Goal: Information Seeking & Learning: Learn about a topic

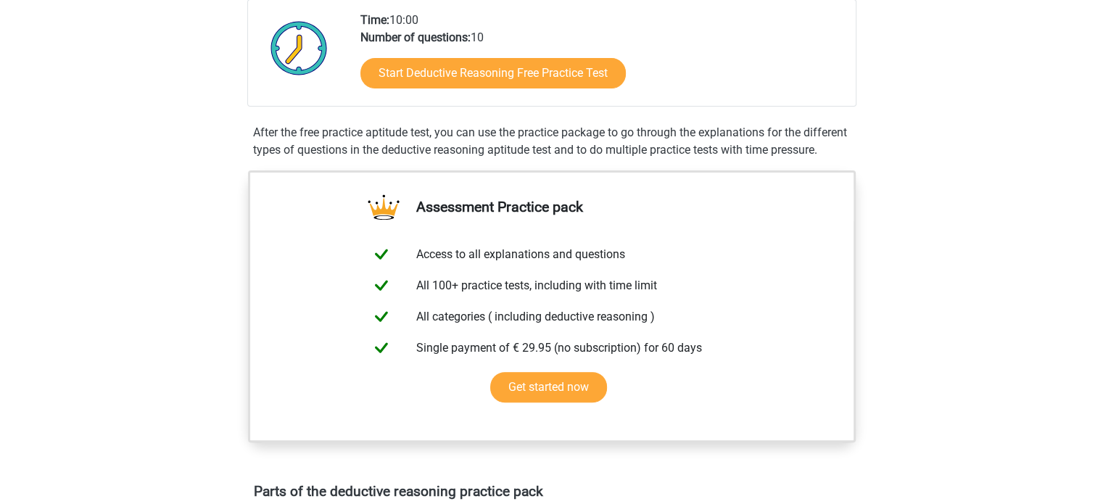
scroll to position [431, 0]
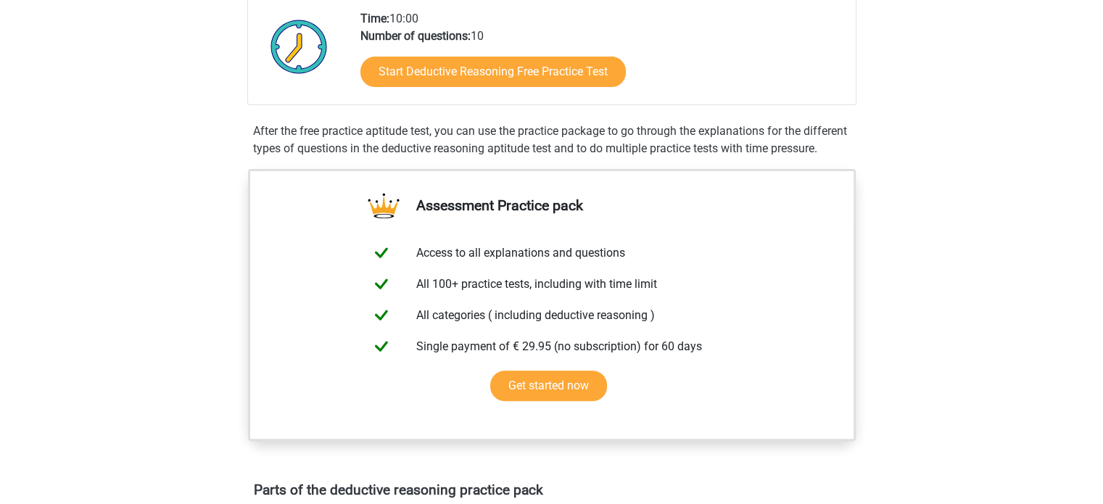
drag, startPoint x: 1108, startPoint y: 38, endPoint x: 1111, endPoint y: 150, distance: 111.7
click at [1102, 150] on html "Register Nederlands English" at bounding box center [551, 493] width 1103 height 1853
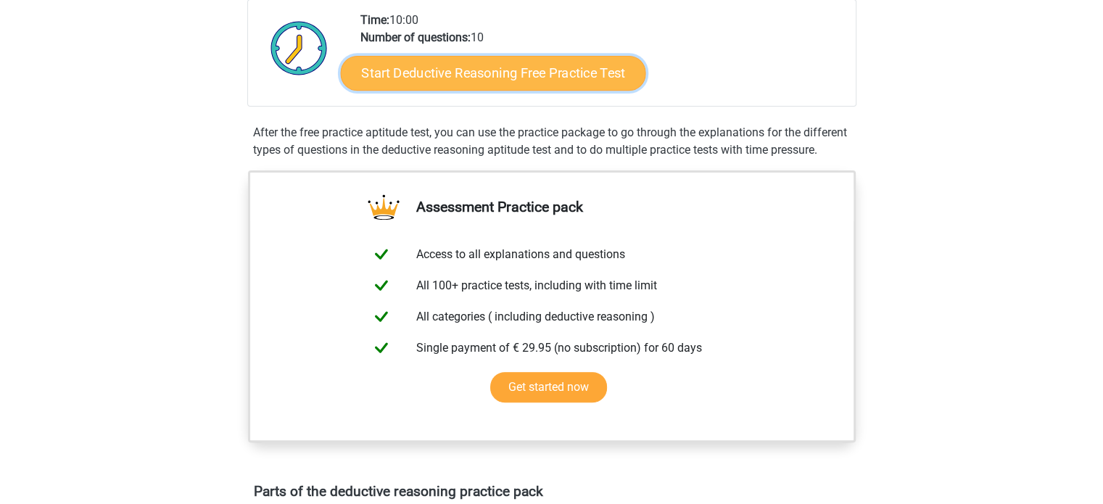
click at [452, 78] on link "Start Deductive Reasoning Free Practice Test" at bounding box center [492, 72] width 305 height 35
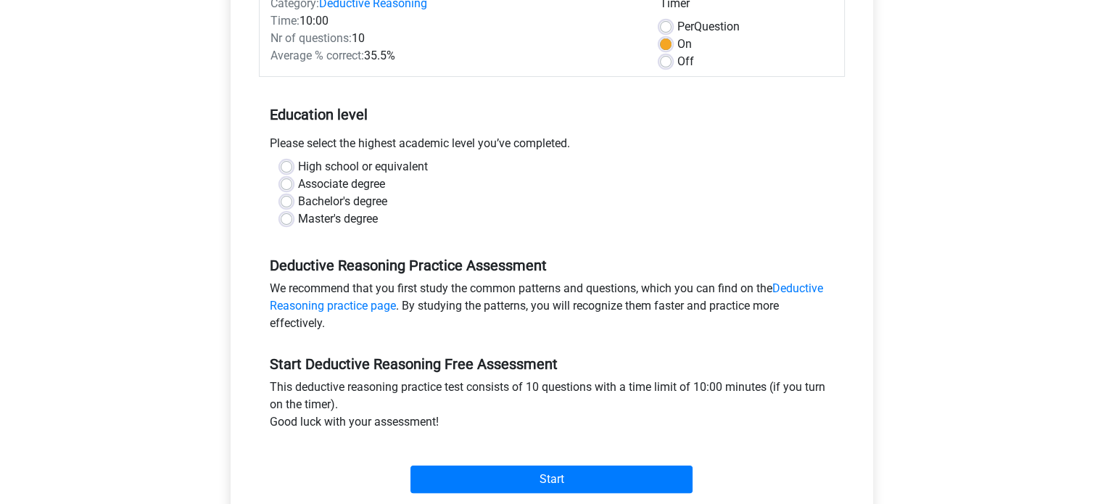
scroll to position [207, 0]
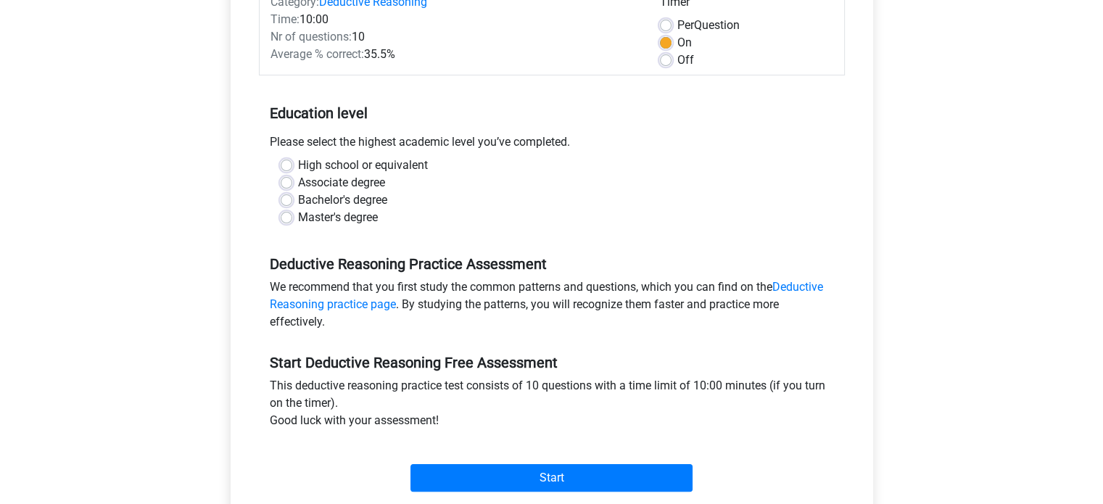
click at [279, 204] on div "High school or equivalent Associate degree Bachelor's degree Master's degree" at bounding box center [552, 192] width 564 height 70
click at [298, 196] on label "Bachelor's degree" at bounding box center [342, 199] width 89 height 17
click at [288, 196] on input "Bachelor's degree" at bounding box center [287, 198] width 12 height 15
radio input "true"
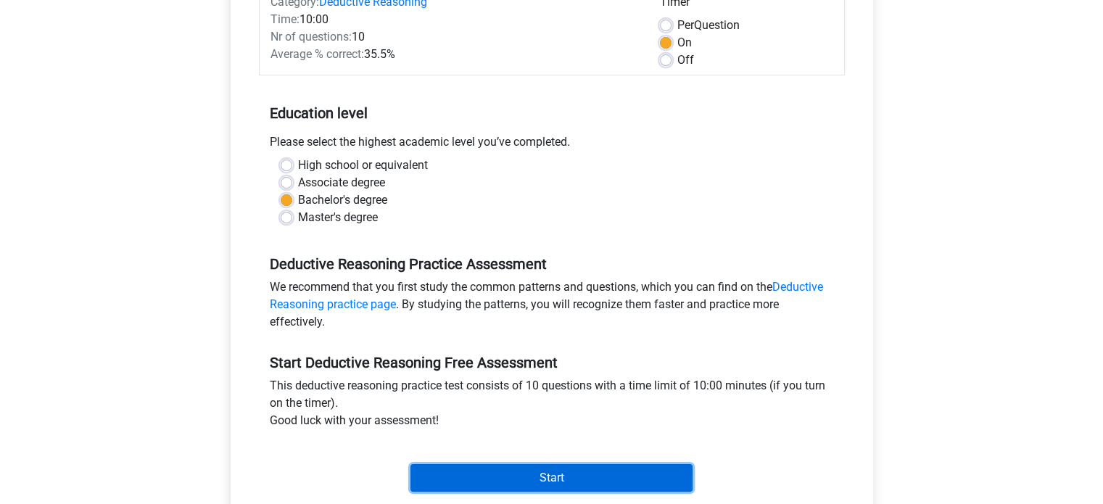
click at [654, 476] on input "Start" at bounding box center [551, 478] width 282 height 28
click at [545, 477] on input "Start" at bounding box center [551, 478] width 282 height 28
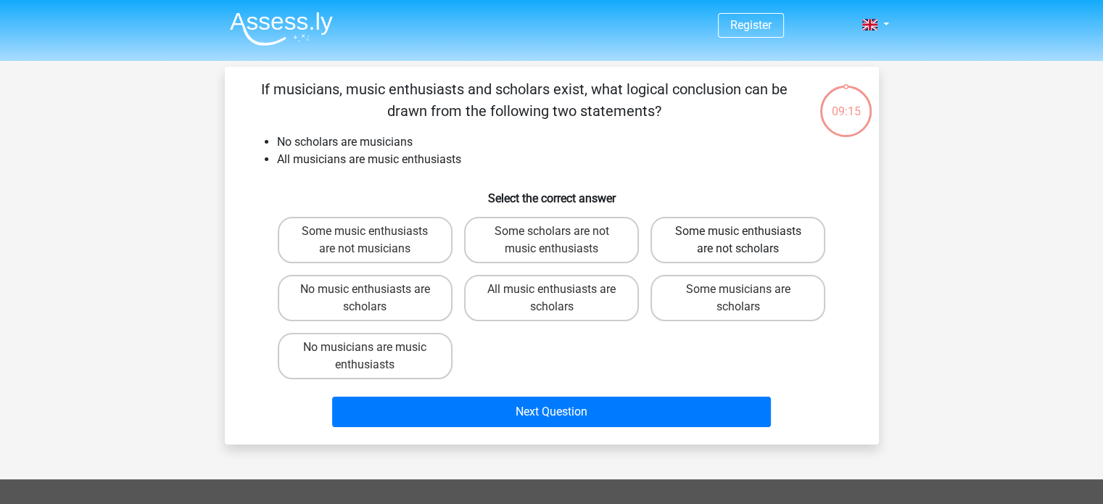
click at [734, 237] on label "Some music enthusiasts are not scholars" at bounding box center [737, 240] width 175 height 46
click at [738, 237] on input "Some music enthusiasts are not scholars" at bounding box center [742, 235] width 9 height 9
radio input "true"
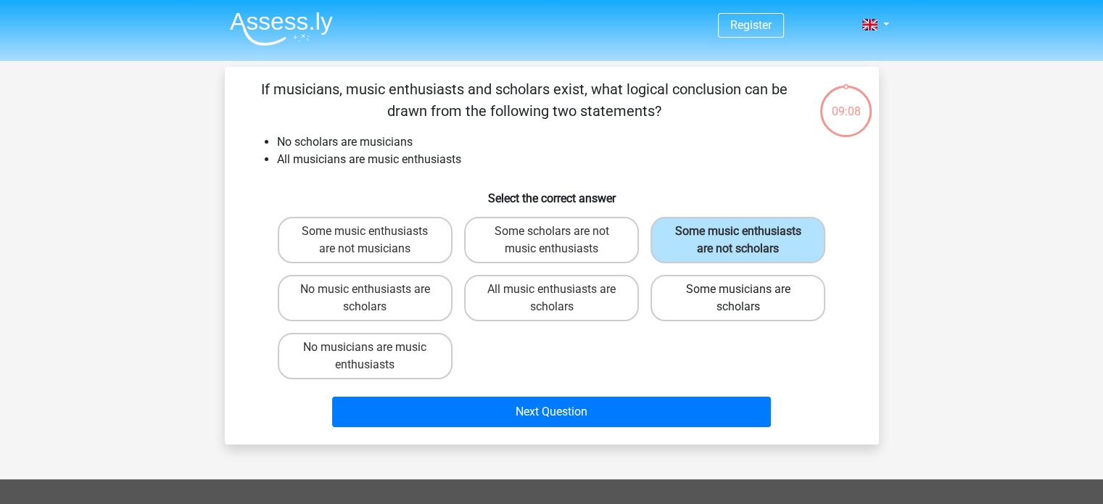
click at [753, 304] on label "Some musicians are scholars" at bounding box center [737, 298] width 175 height 46
click at [748, 299] on input "Some musicians are scholars" at bounding box center [742, 293] width 9 height 9
radio input "true"
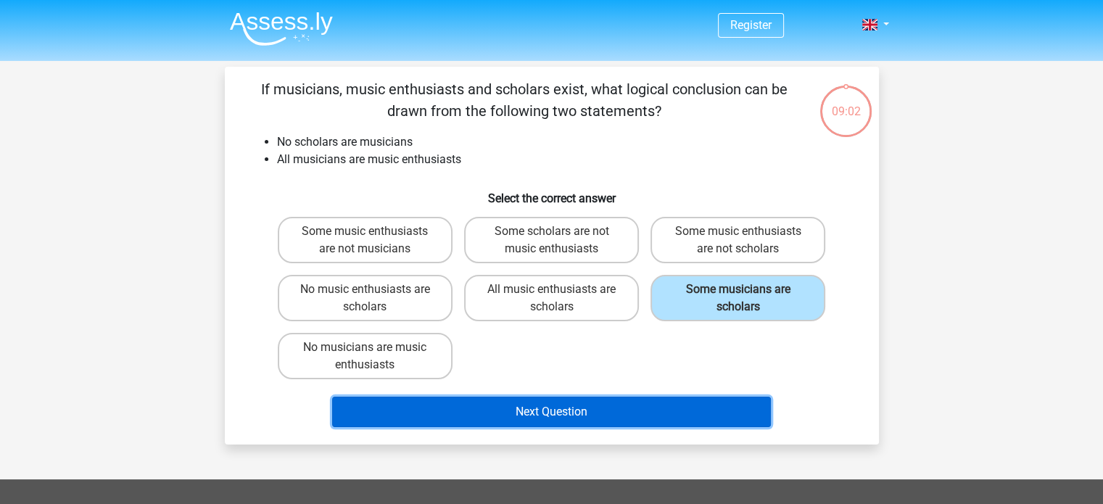
click at [584, 414] on button "Next Question" at bounding box center [551, 412] width 439 height 30
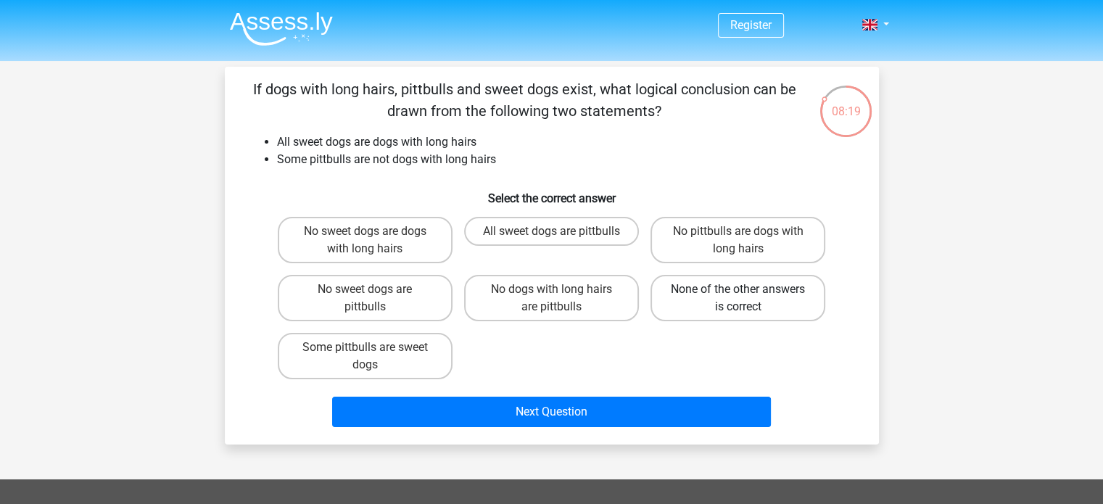
click at [715, 301] on label "None of the other answers is correct" at bounding box center [737, 298] width 175 height 46
click at [738, 299] on input "None of the other answers is correct" at bounding box center [742, 293] width 9 height 9
radio input "true"
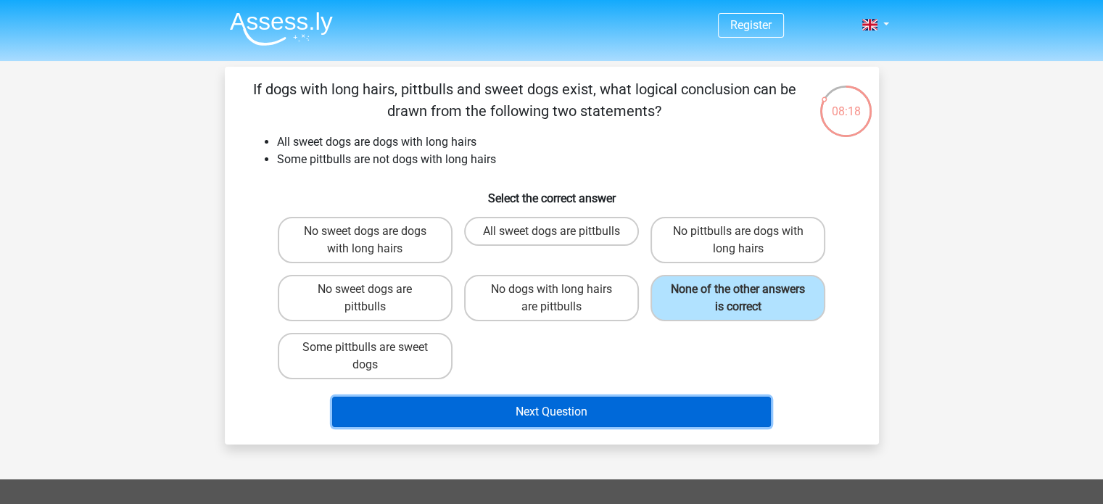
click at [503, 400] on button "Next Question" at bounding box center [551, 412] width 439 height 30
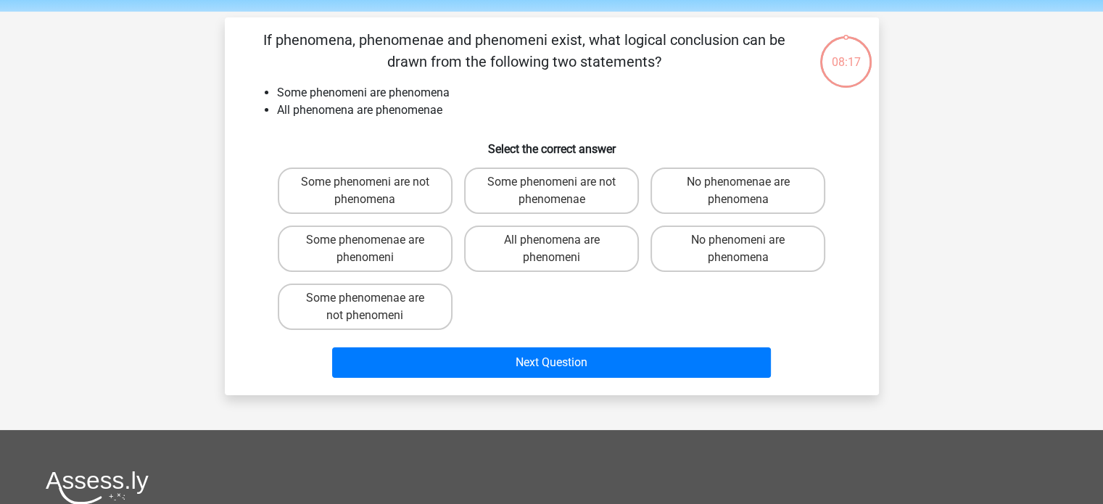
scroll to position [67, 0]
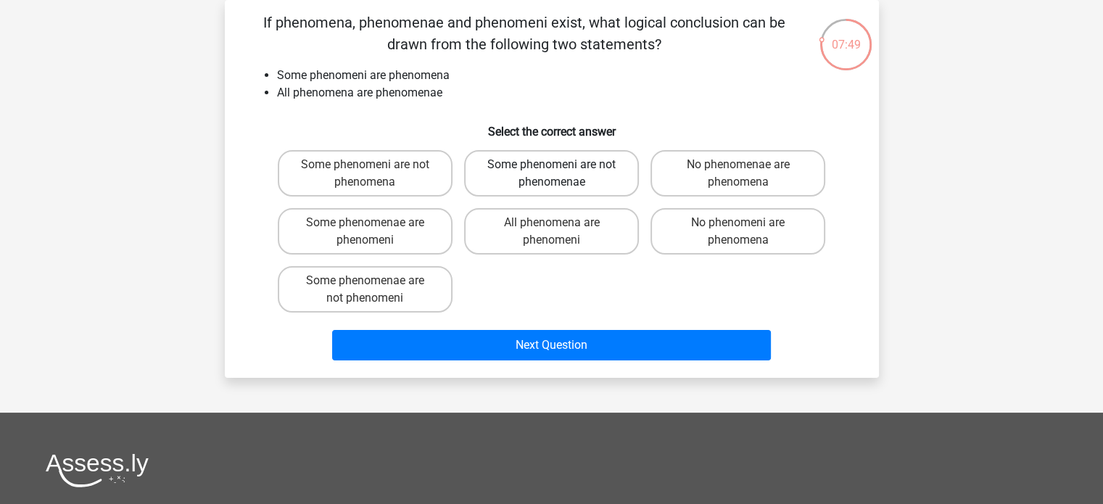
click at [583, 176] on label "Some phenomeni are not phenomenae" at bounding box center [551, 173] width 175 height 46
click at [560, 174] on input "Some phenomeni are not phenomenae" at bounding box center [555, 169] width 9 height 9
radio input "true"
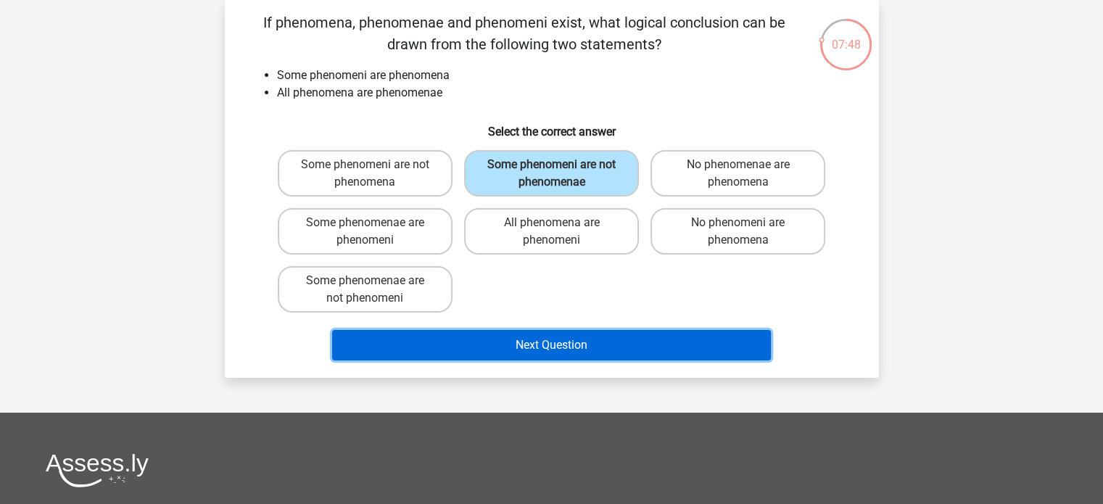
click at [579, 342] on button "Next Question" at bounding box center [551, 345] width 439 height 30
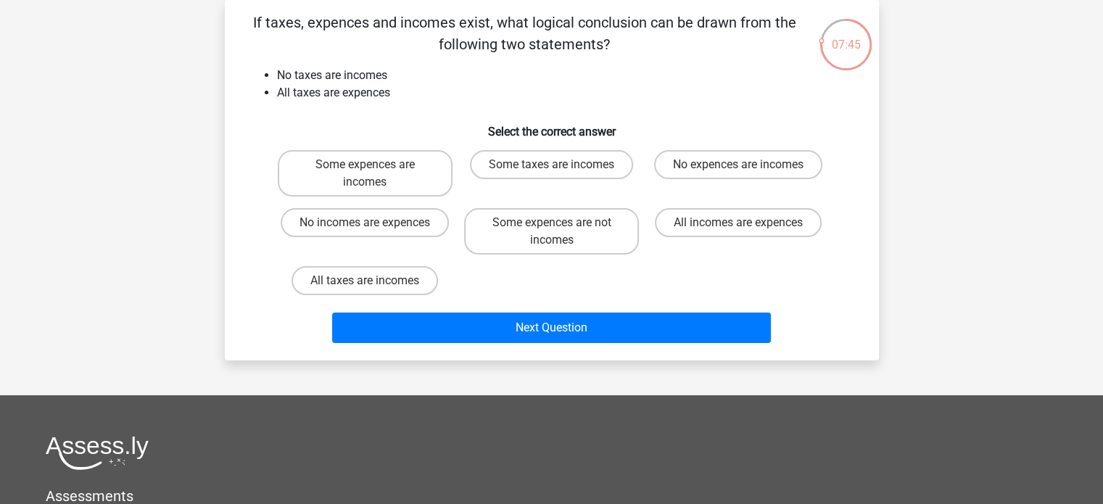
scroll to position [0, 0]
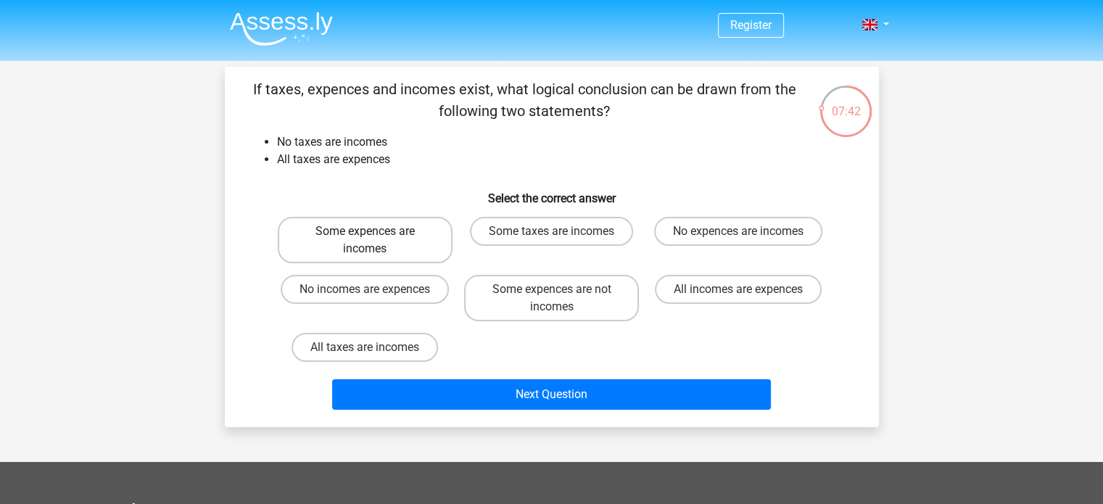
click at [400, 231] on label "Some expences are incomes" at bounding box center [365, 240] width 175 height 46
click at [374, 231] on input "Some expences are incomes" at bounding box center [369, 235] width 9 height 9
radio input "true"
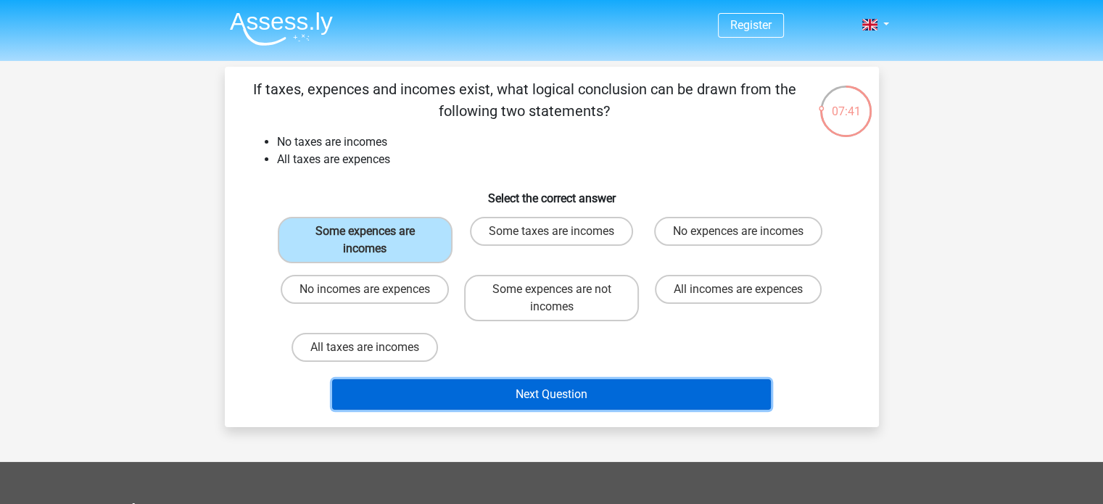
click at [492, 397] on button "Next Question" at bounding box center [551, 394] width 439 height 30
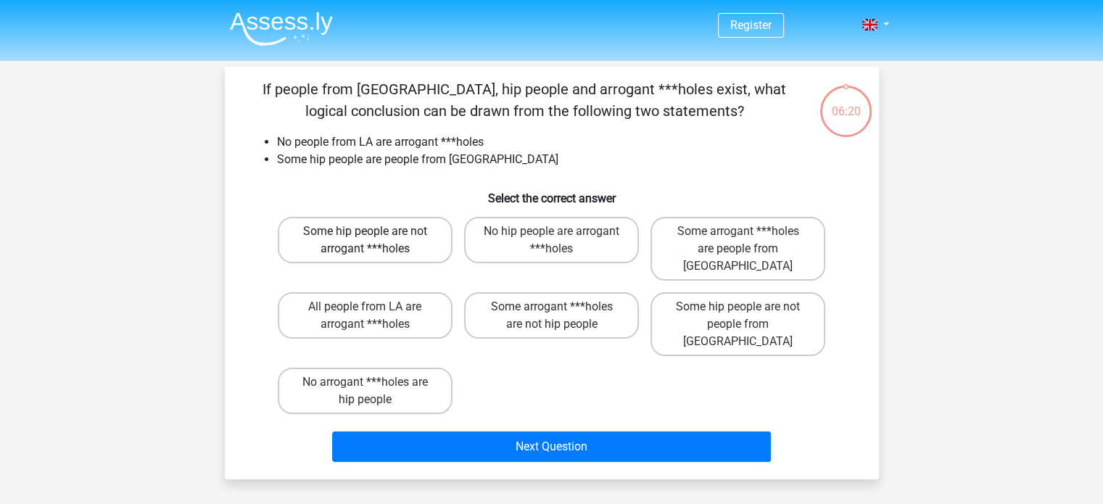
click at [374, 246] on label "Some hip people are not arrogant ***holes" at bounding box center [365, 240] width 175 height 46
click at [374, 241] on input "Some hip people are not arrogant ***holes" at bounding box center [369, 235] width 9 height 9
radio input "true"
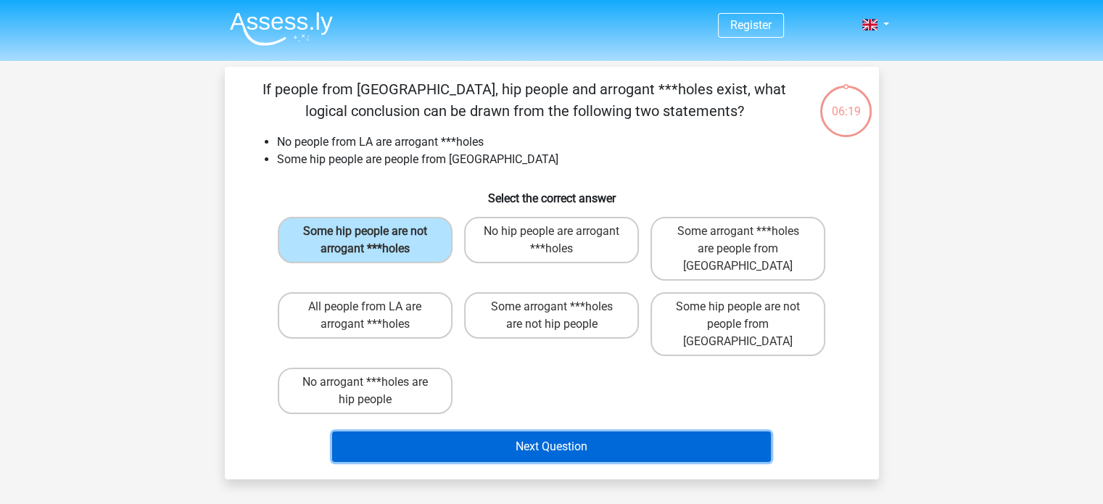
click at [481, 431] on button "Next Question" at bounding box center [551, 446] width 439 height 30
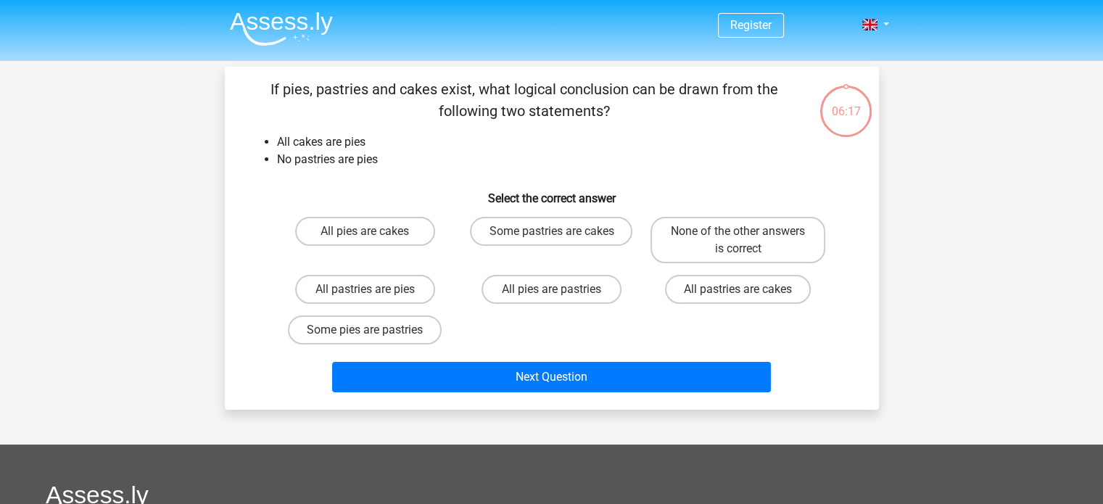
scroll to position [67, 0]
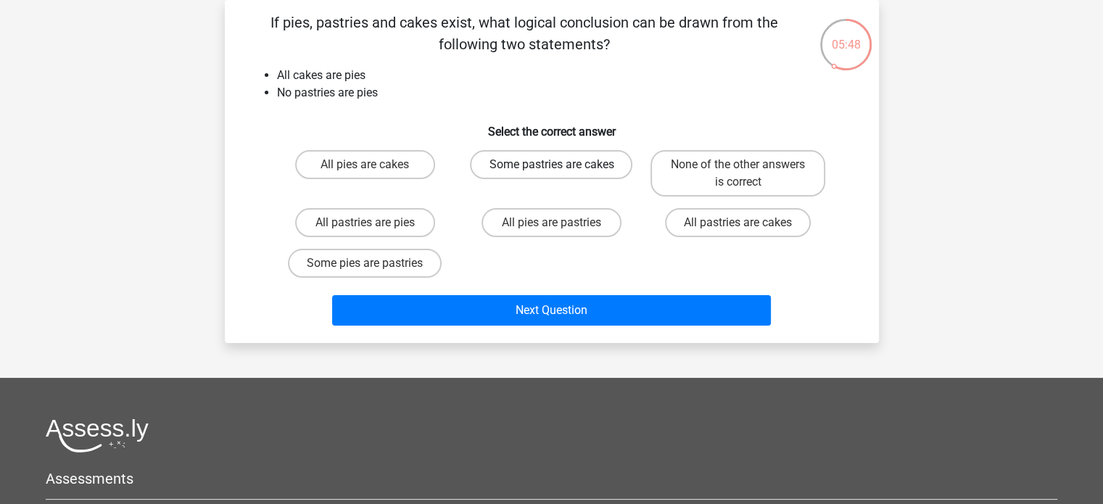
click at [516, 172] on label "Some pastries are cakes" at bounding box center [551, 164] width 162 height 29
click at [551, 172] on input "Some pastries are cakes" at bounding box center [555, 169] width 9 height 9
radio input "true"
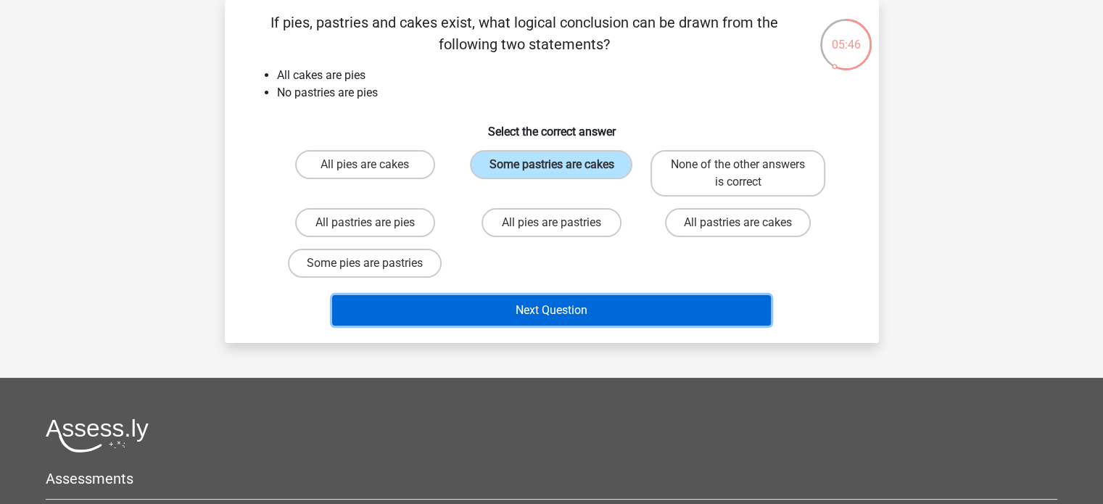
click at [529, 310] on button "Next Question" at bounding box center [551, 310] width 439 height 30
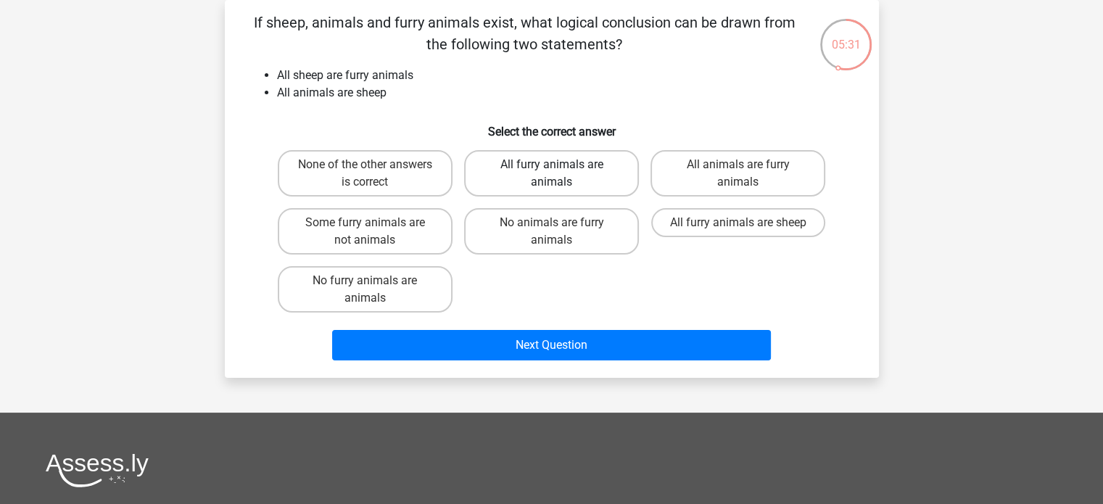
click at [508, 176] on label "All furry animals are animals" at bounding box center [551, 173] width 175 height 46
click at [551, 174] on input "All furry animals are animals" at bounding box center [555, 169] width 9 height 9
radio input "true"
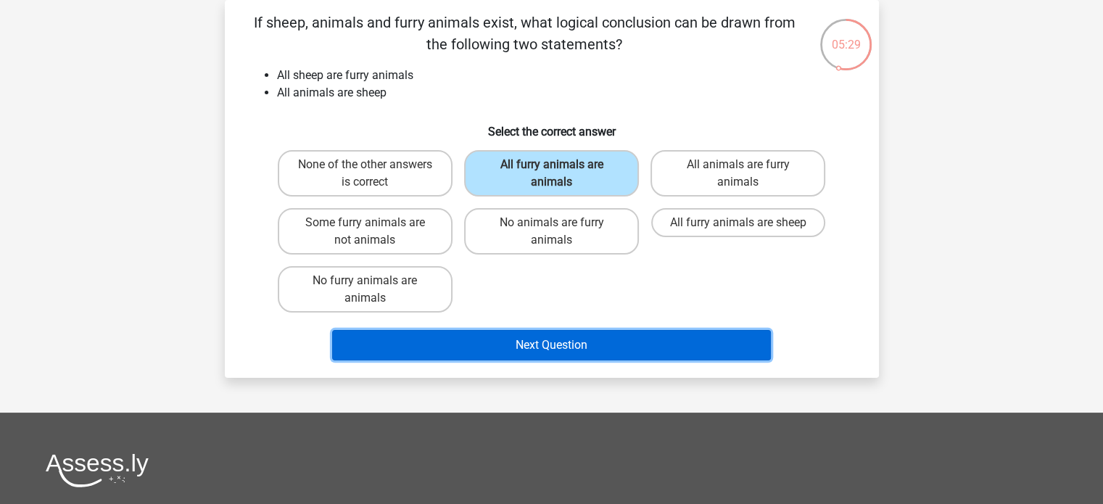
click at [543, 347] on button "Next Question" at bounding box center [551, 345] width 439 height 30
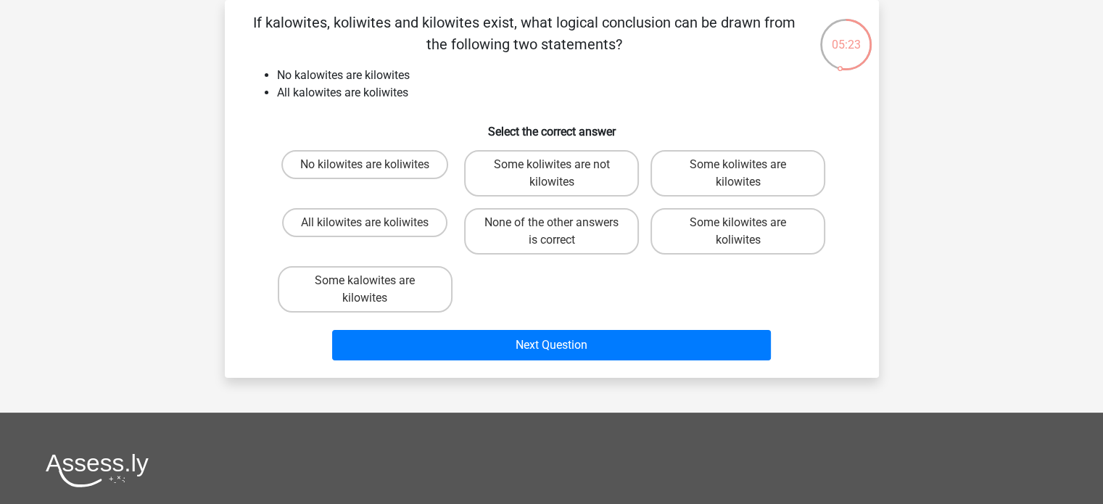
click at [484, 49] on p "If kalowites, koliwites and kilowites exist, what logical conclusion can be dra…" at bounding box center [524, 34] width 553 height 44
click at [414, 168] on label "No kilowites are koliwites" at bounding box center [364, 164] width 167 height 29
click at [374, 168] on input "No kilowites are koliwites" at bounding box center [369, 169] width 9 height 9
radio input "true"
click at [414, 168] on label "No kilowites are koliwites" at bounding box center [364, 164] width 167 height 29
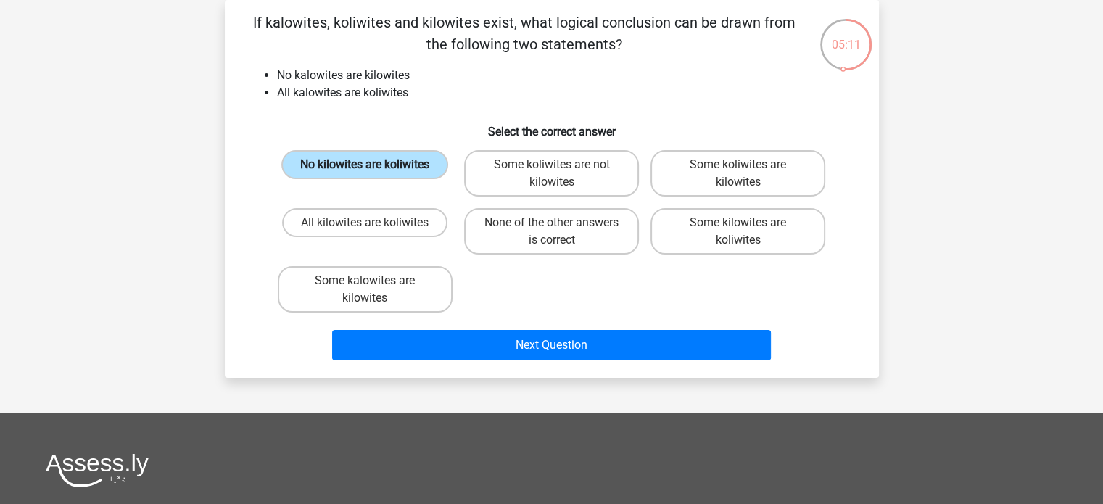
click at [374, 168] on input "No kilowites are koliwites" at bounding box center [369, 169] width 9 height 9
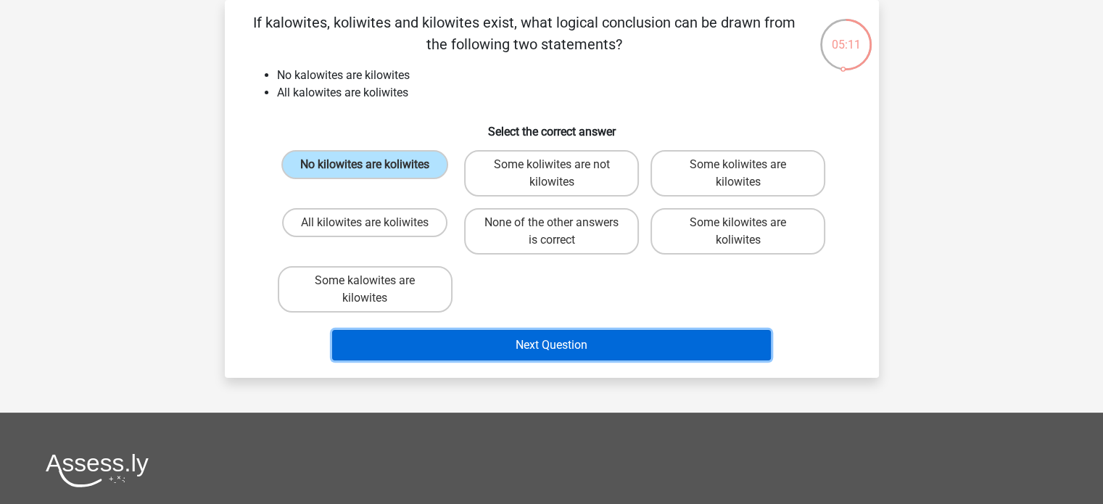
click at [500, 349] on button "Next Question" at bounding box center [551, 345] width 439 height 30
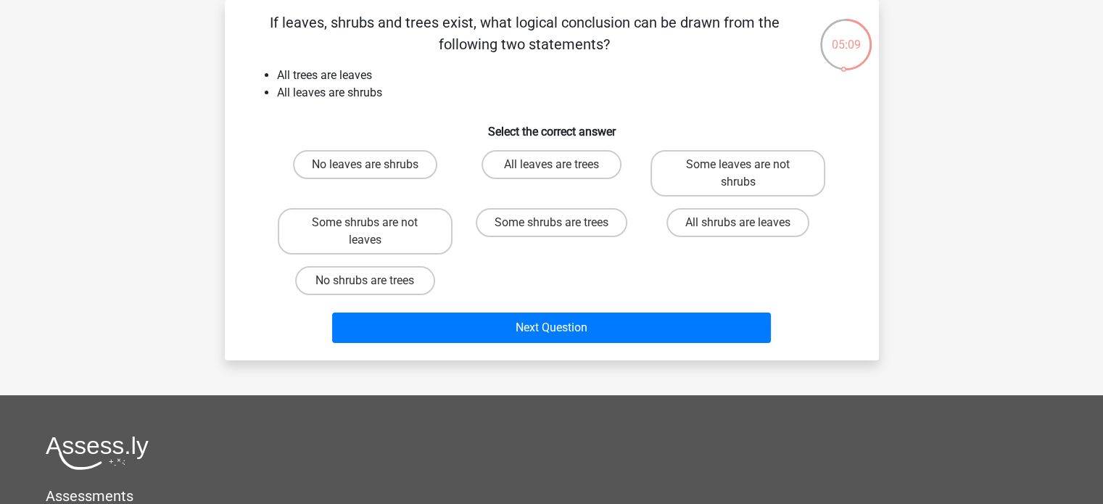
scroll to position [0, 0]
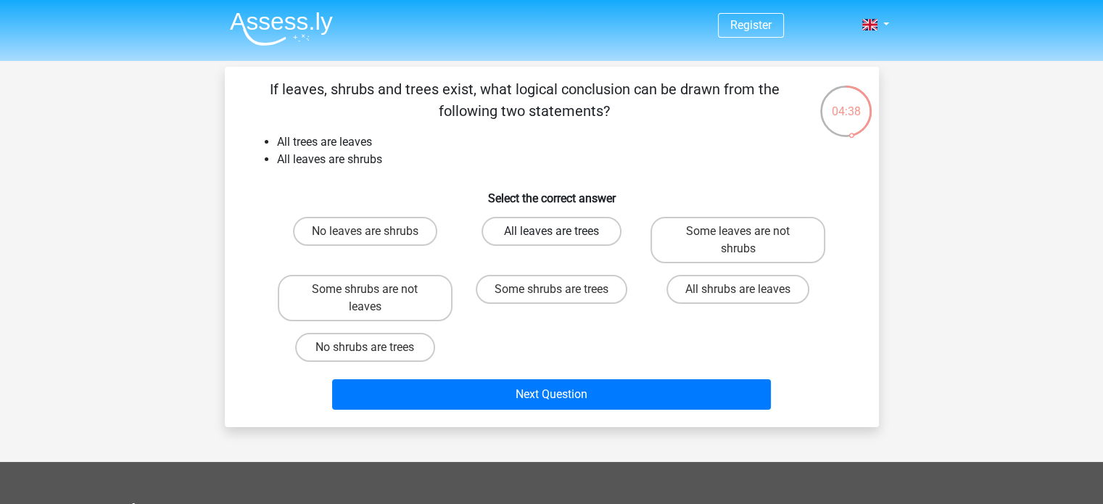
click at [525, 231] on label "All leaves are trees" at bounding box center [551, 231] width 140 height 29
click at [551, 231] on input "All leaves are trees" at bounding box center [555, 235] width 9 height 9
radio input "true"
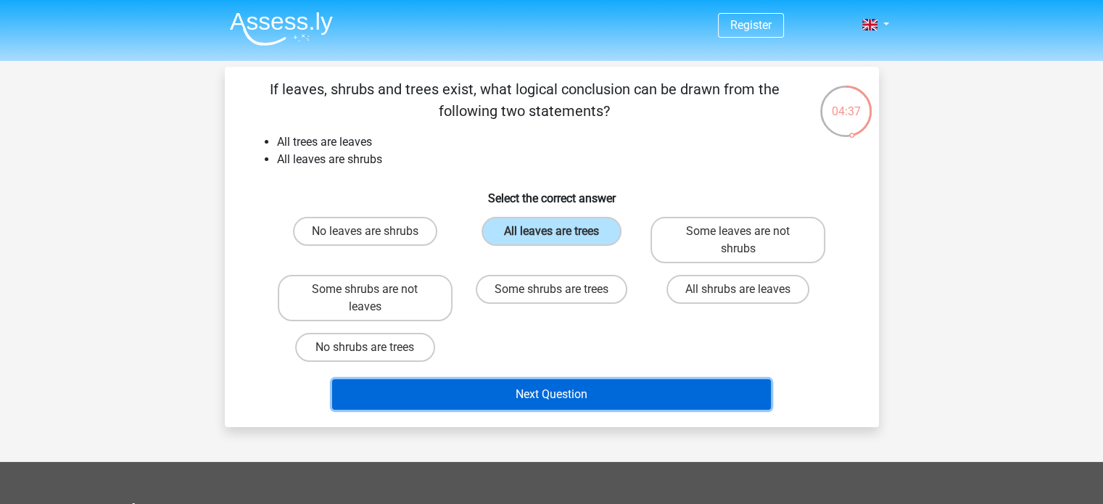
click at [521, 396] on button "Next Question" at bounding box center [551, 394] width 439 height 30
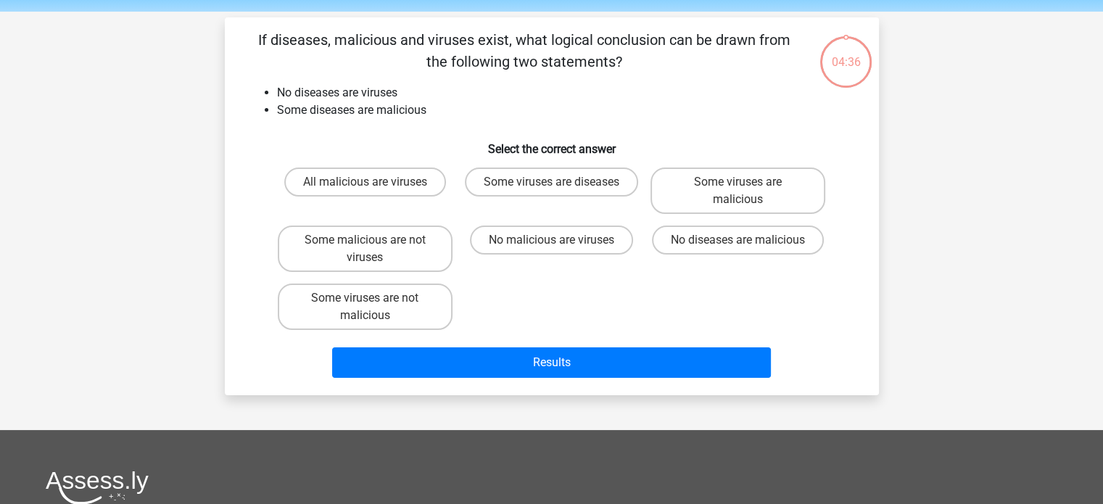
scroll to position [67, 0]
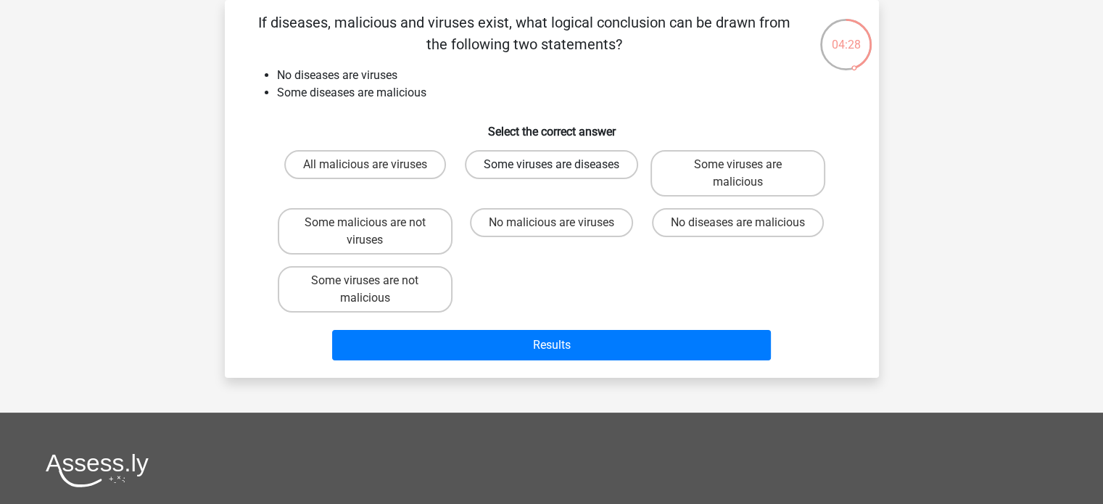
click at [555, 160] on label "Some viruses are diseases" at bounding box center [551, 164] width 173 height 29
click at [555, 165] on input "Some viruses are diseases" at bounding box center [555, 169] width 9 height 9
radio input "true"
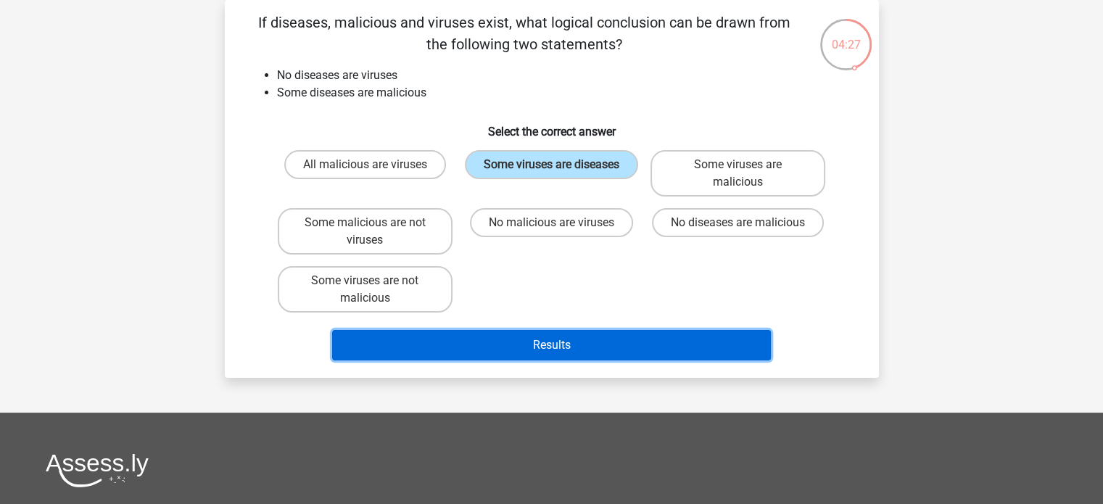
click at [557, 341] on button "Results" at bounding box center [551, 345] width 439 height 30
